Goal: Task Accomplishment & Management: Manage account settings

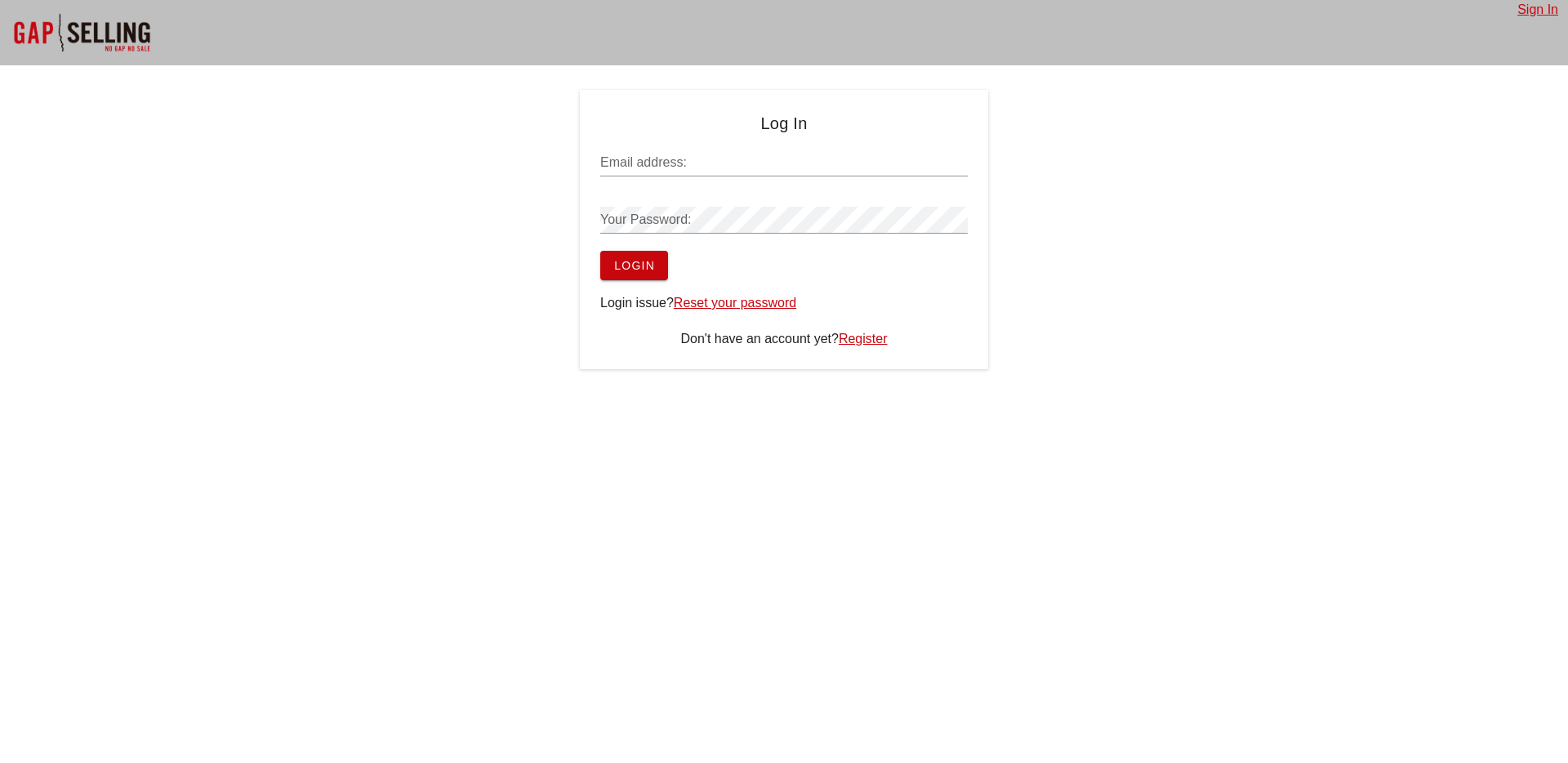
click at [673, 168] on input "Email address:" at bounding box center [784, 162] width 367 height 26
type input "[EMAIL_ADDRESS][DOMAIN_NAME]"
click at [601, 251] on button "Login" at bounding box center [635, 265] width 68 height 30
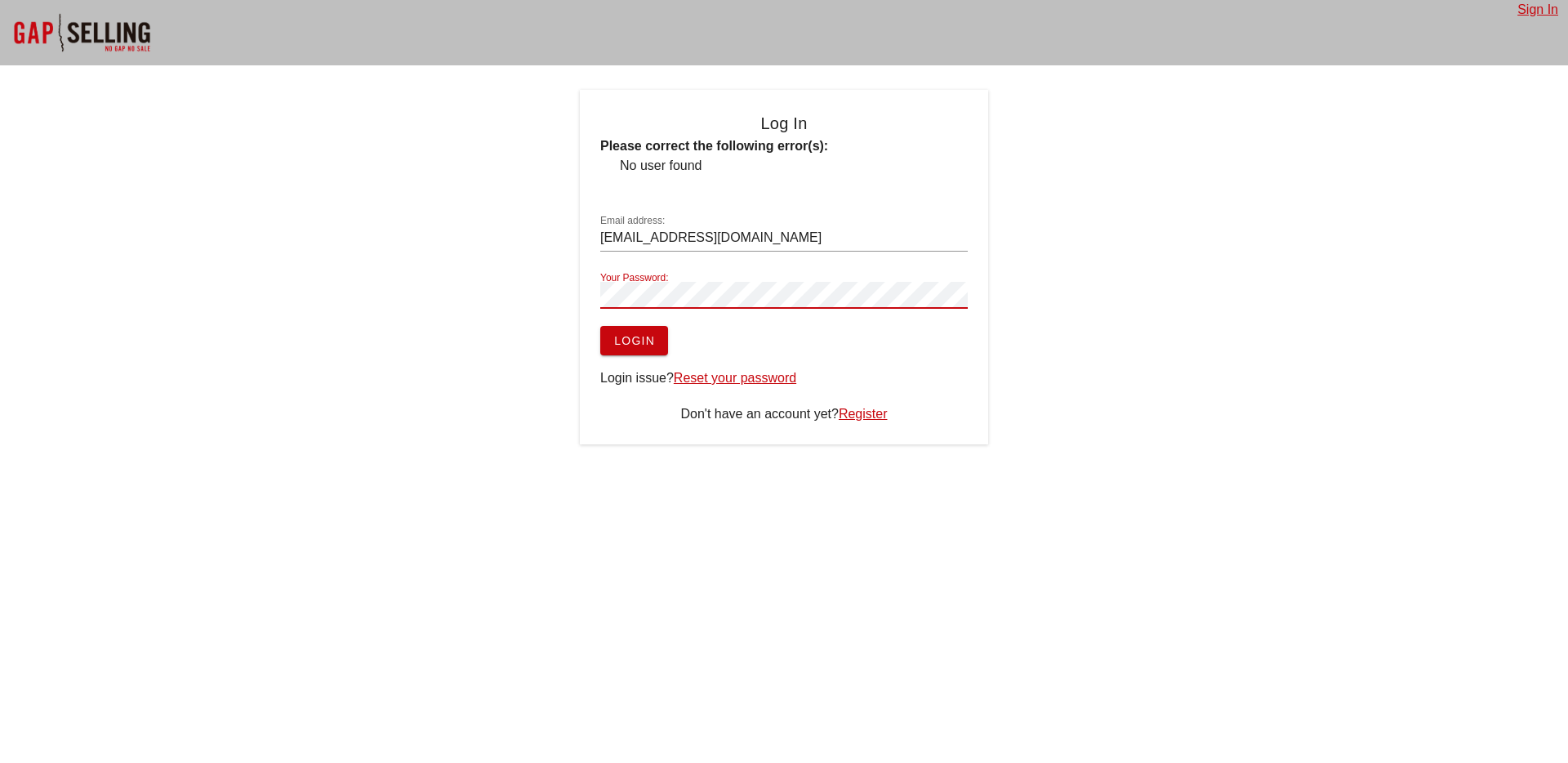
click at [601, 326] on button "Login" at bounding box center [635, 340] width 68 height 30
click at [417, 288] on div "Log In Please correct the following error(s): No user found Email address: [EMA…" at bounding box center [784, 267] width 1568 height 355
click at [601, 326] on button "Login" at bounding box center [635, 340] width 68 height 30
click at [518, 301] on div "Log In Please correct the following error(s): No user found Email address: [EMA…" at bounding box center [784, 267] width 1568 height 355
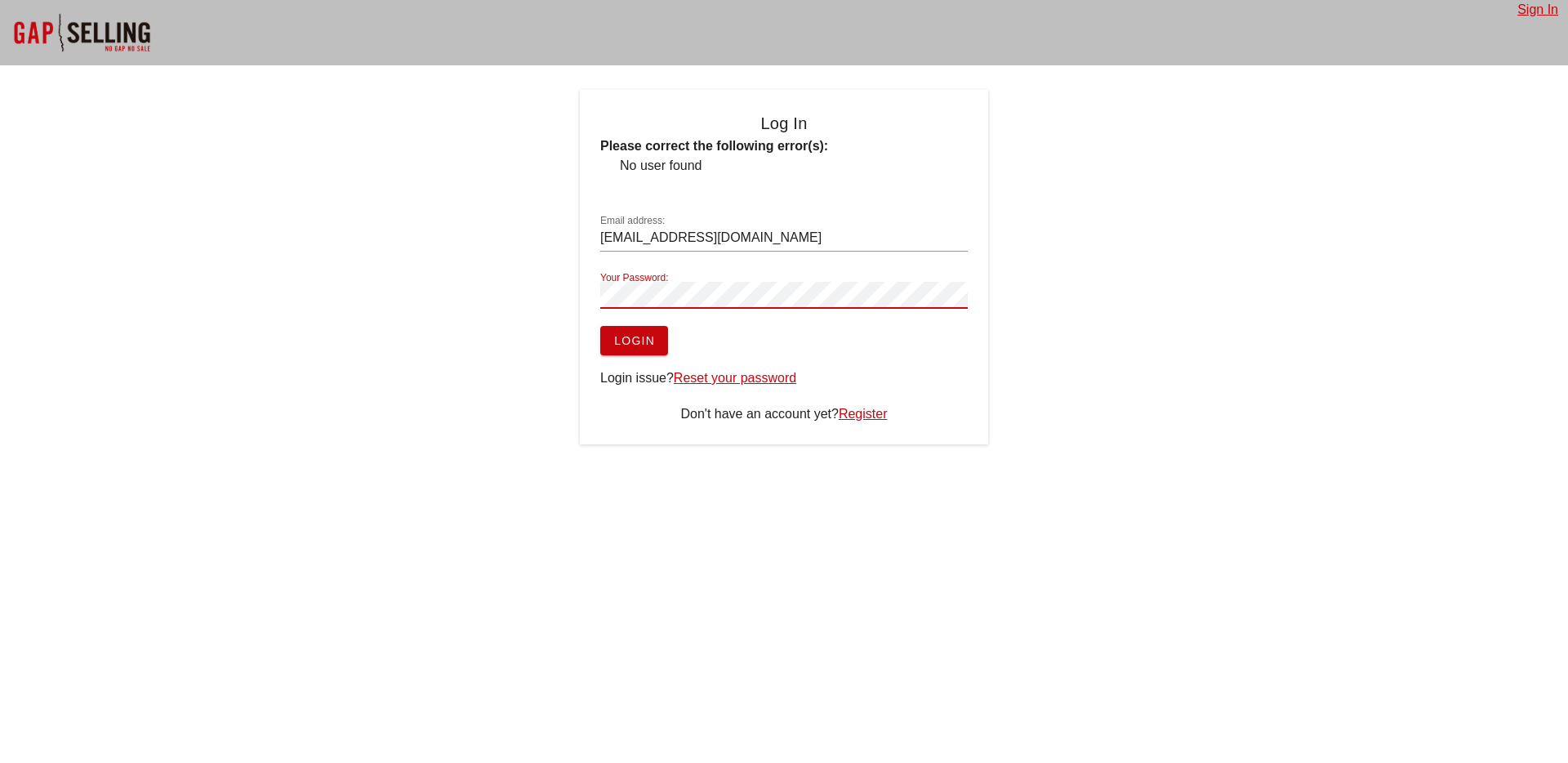
click at [601, 326] on button "Login" at bounding box center [635, 340] width 68 height 30
